Goal: Find specific page/section: Find specific page/section

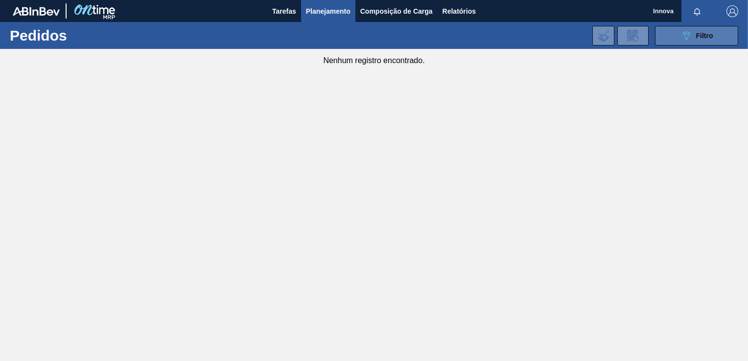
click at [684, 34] on icon at bounding box center [686, 36] width 7 height 8
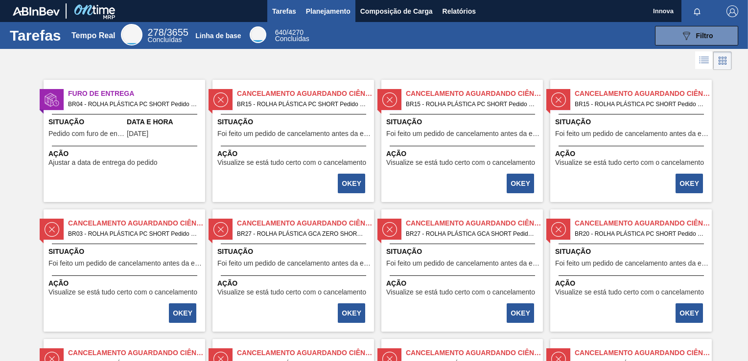
click at [331, 12] on span "Planejamento" at bounding box center [328, 11] width 45 height 12
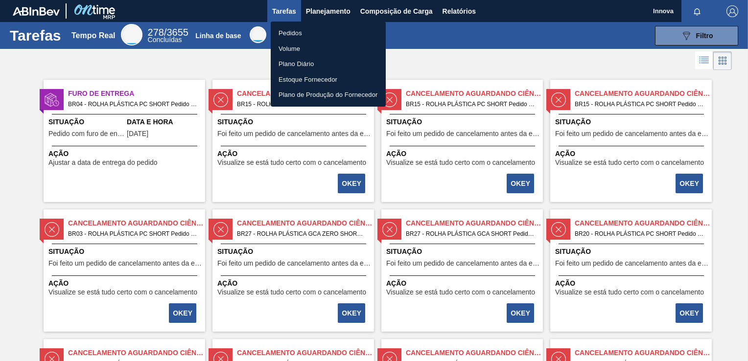
click at [289, 36] on li "Pedidos" at bounding box center [328, 33] width 115 height 16
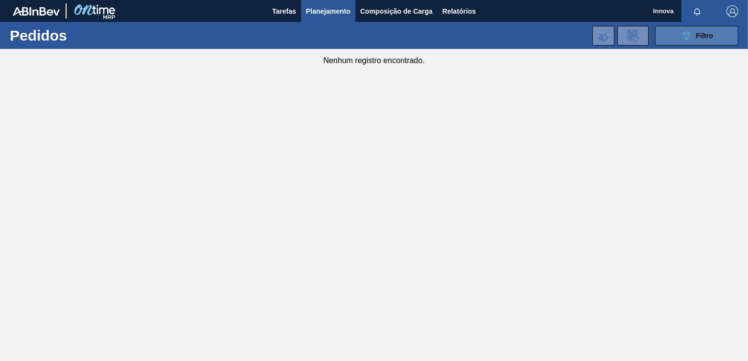
click at [697, 42] on button "089F7B8B-B2A5-4AFE-B5C0-19BA573D28AC Filtro" at bounding box center [696, 36] width 83 height 20
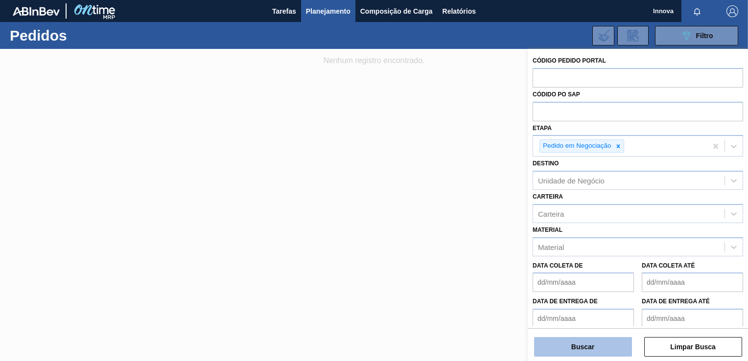
click at [590, 356] on button "Buscar" at bounding box center [583, 347] width 98 height 20
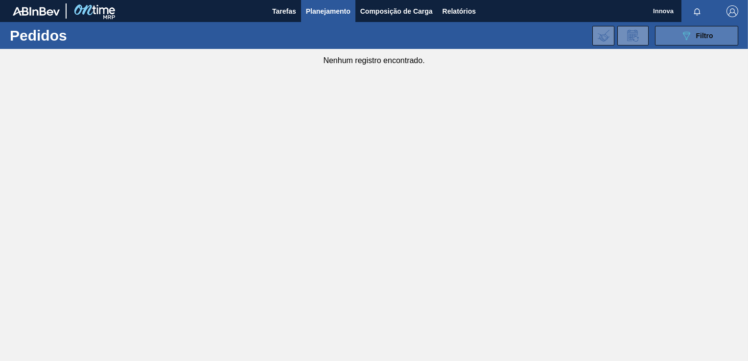
click at [703, 39] on span "Filtro" at bounding box center [704, 36] width 17 height 8
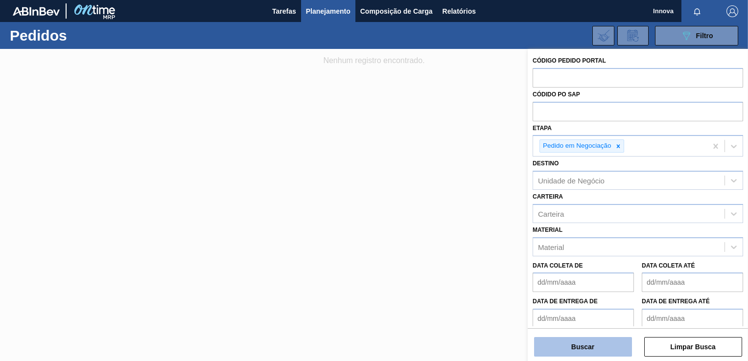
click at [589, 356] on button "Buscar" at bounding box center [583, 347] width 98 height 20
